Goal: Task Accomplishment & Management: Manage account settings

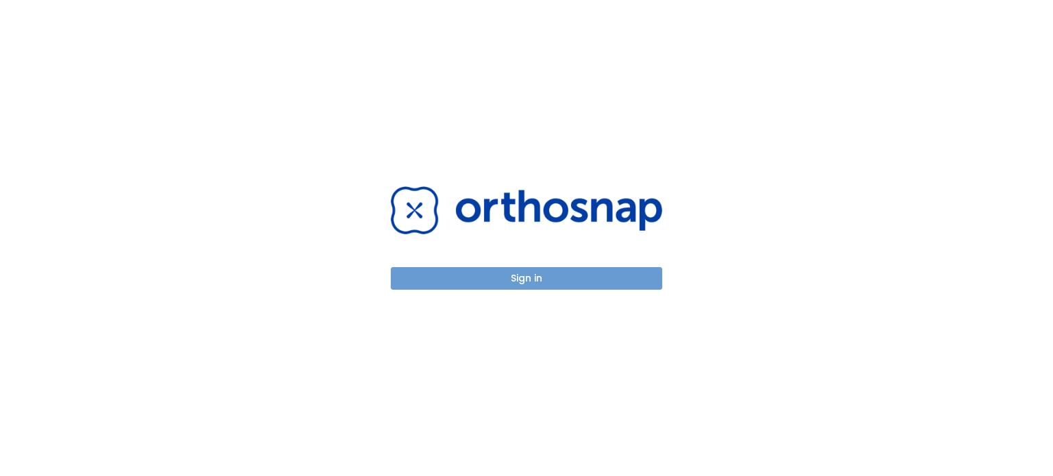
click at [559, 280] on button "Sign in" at bounding box center [526, 278] width 271 height 23
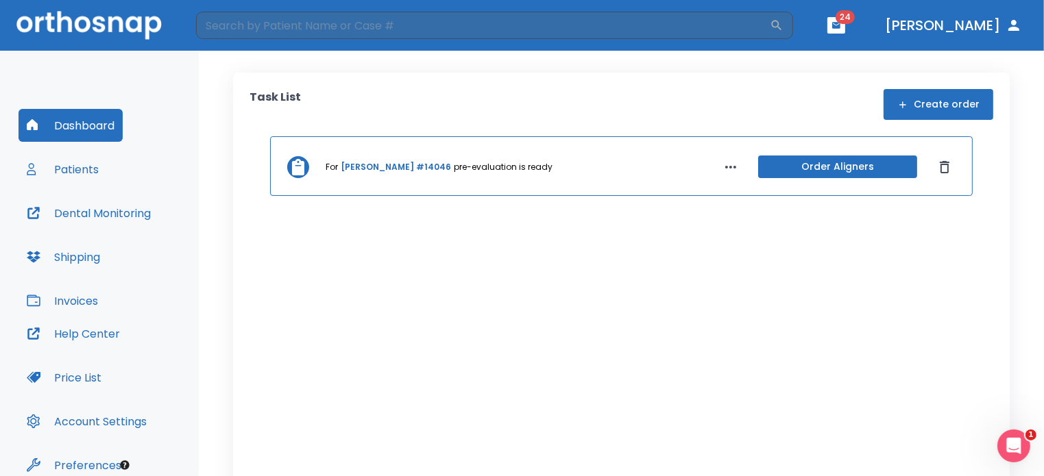
click at [1012, 441] on icon "Open Intercom Messenger" at bounding box center [1013, 445] width 23 height 23
